Goal: Information Seeking & Learning: Find specific page/section

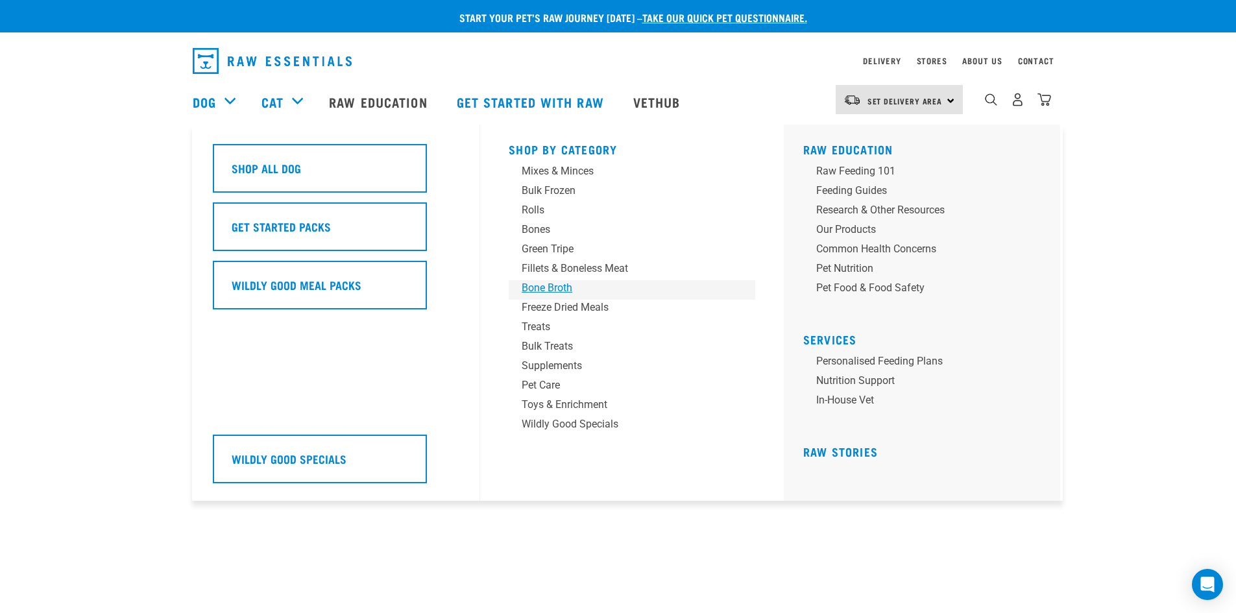
click at [540, 284] on div "Bone Broth" at bounding box center [623, 288] width 202 height 16
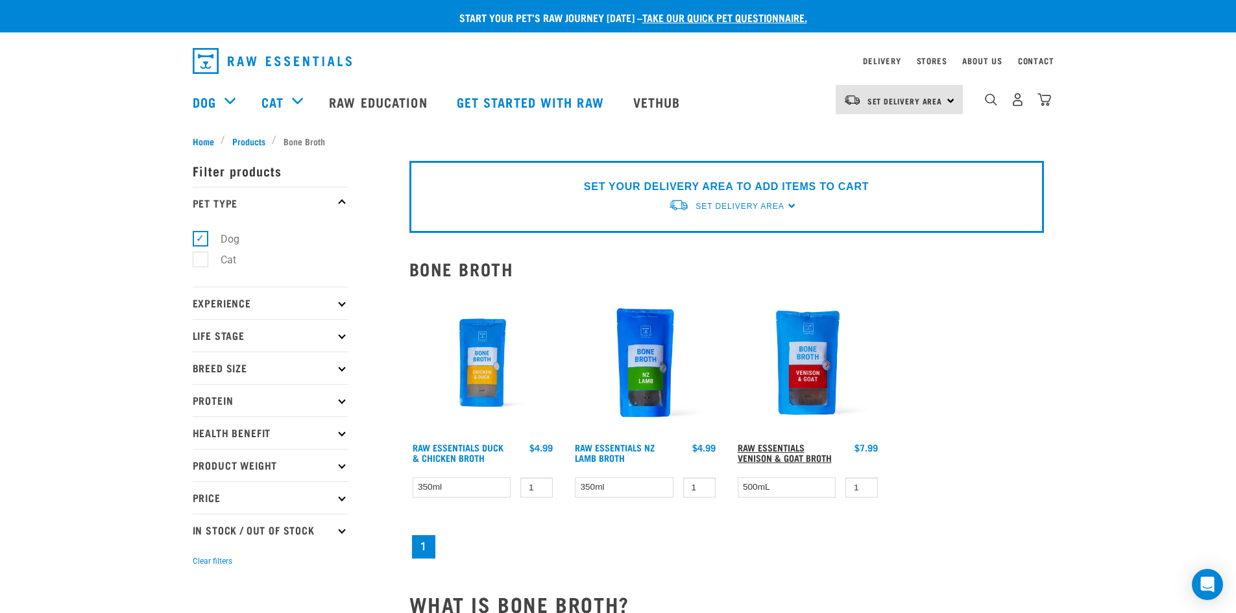
click at [771, 450] on link "Raw Essentials Venison & Goat Broth" at bounding box center [785, 452] width 94 height 15
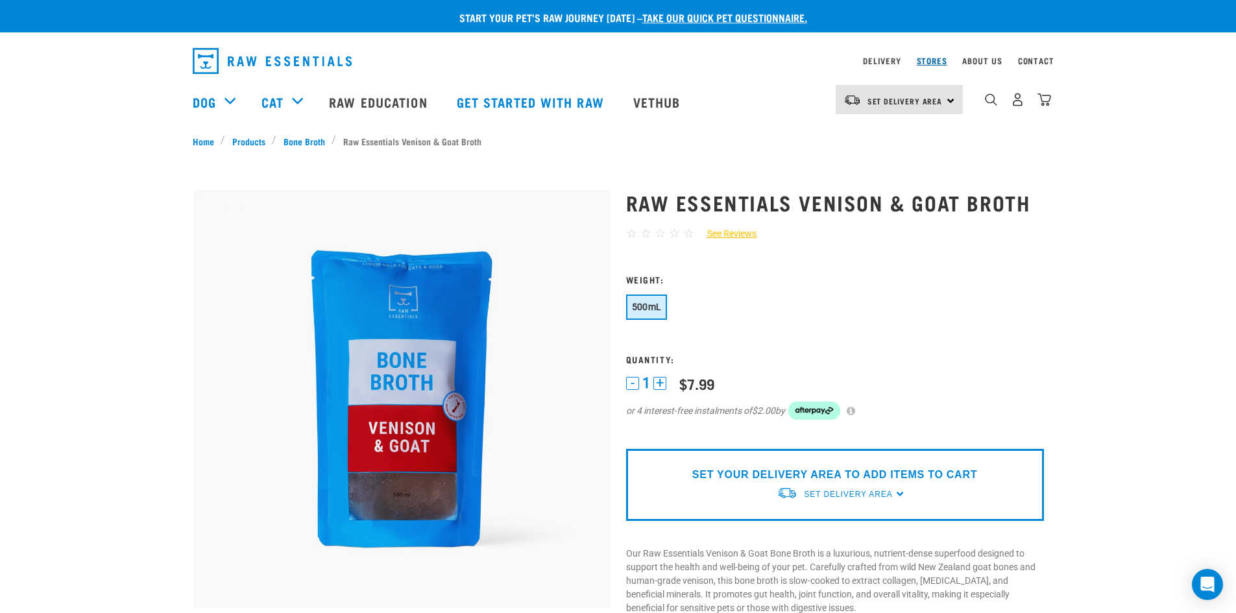
drag, startPoint x: 930, startPoint y: 59, endPoint x: 922, endPoint y: 60, distance: 8.5
click at [930, 59] on link "Stores" at bounding box center [932, 60] width 30 height 5
